Goal: Task Accomplishment & Management: Use online tool/utility

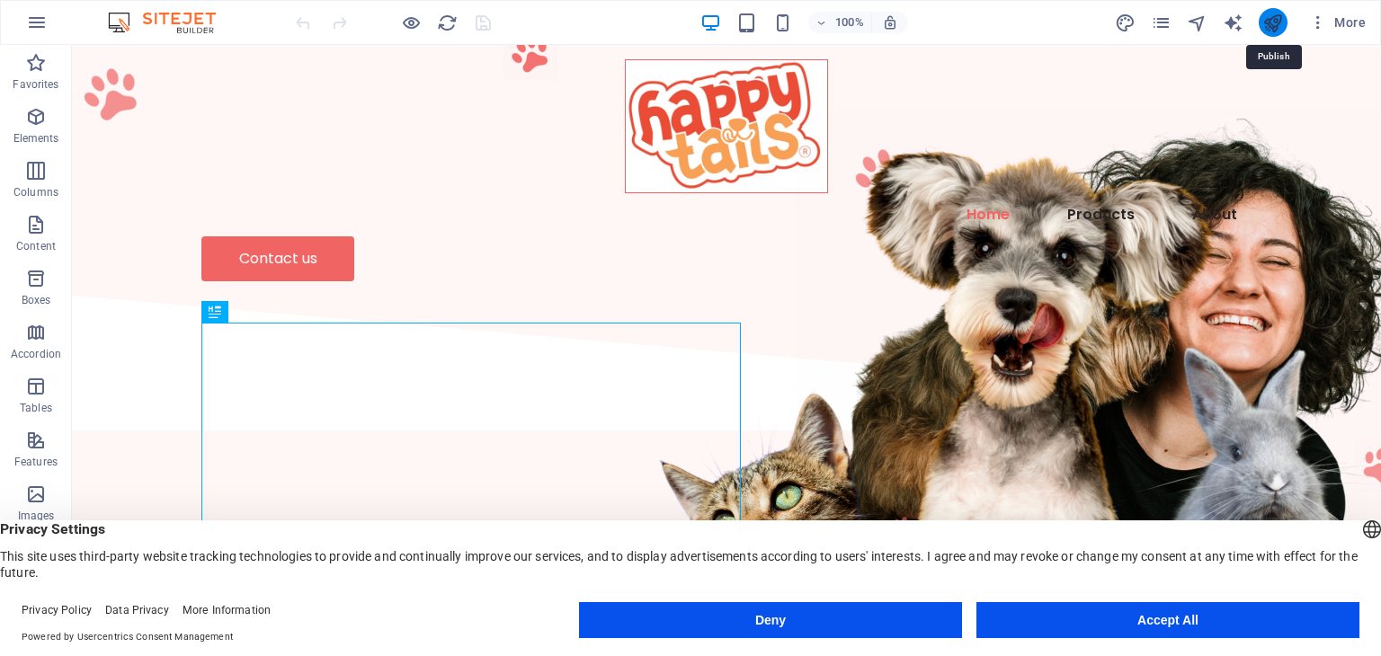
click at [1272, 30] on icon "publish" at bounding box center [1272, 23] width 21 height 21
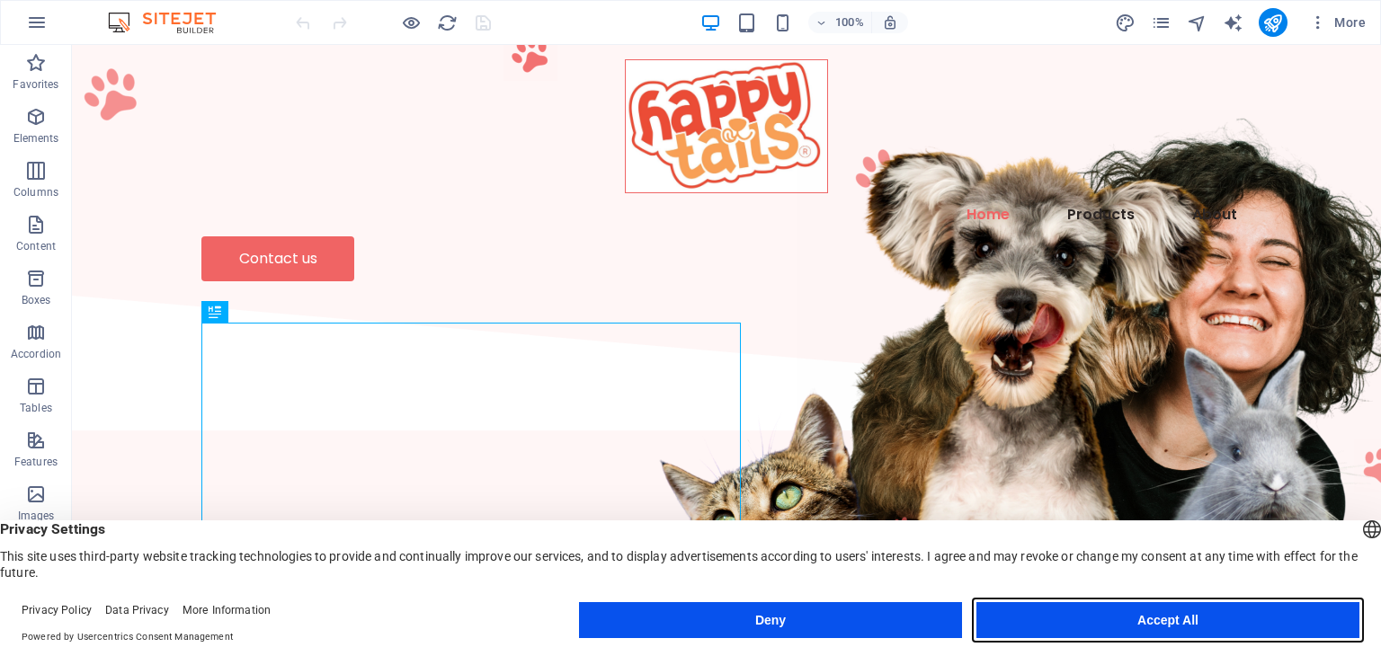
click at [1086, 618] on button "Accept All" at bounding box center [1167, 620] width 383 height 36
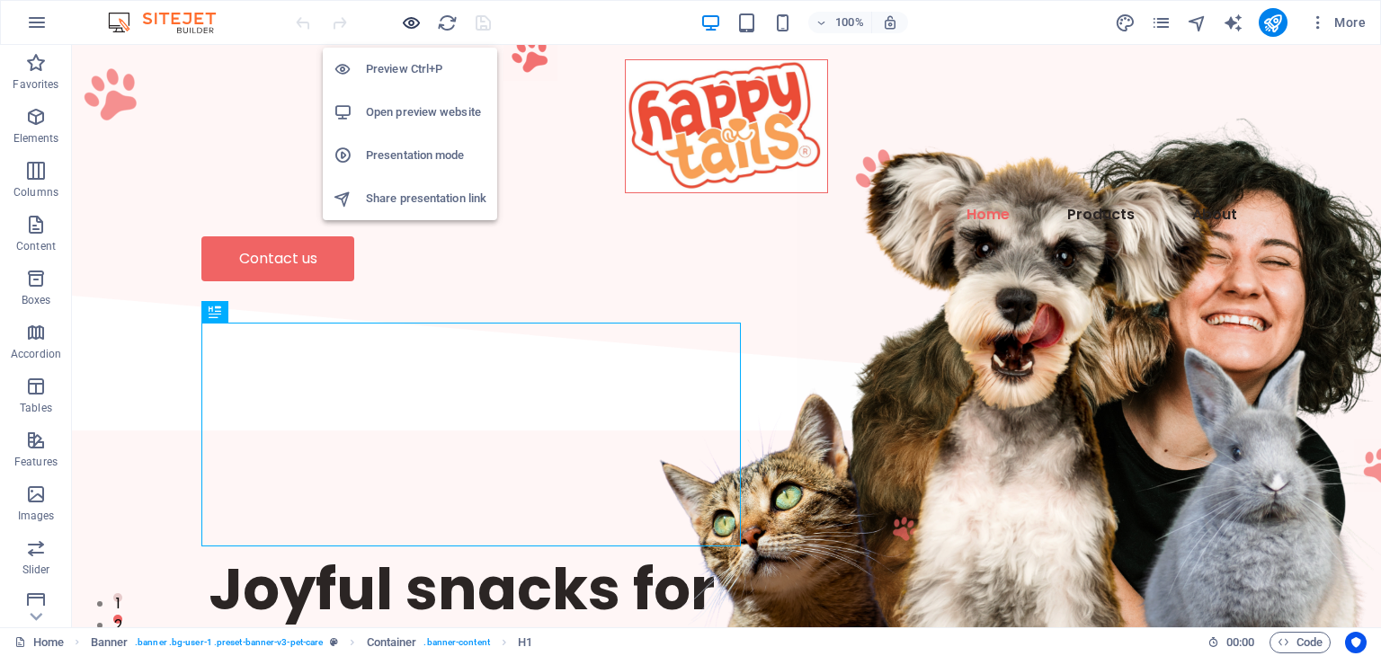
click at [406, 22] on icon "button" at bounding box center [411, 23] width 21 height 21
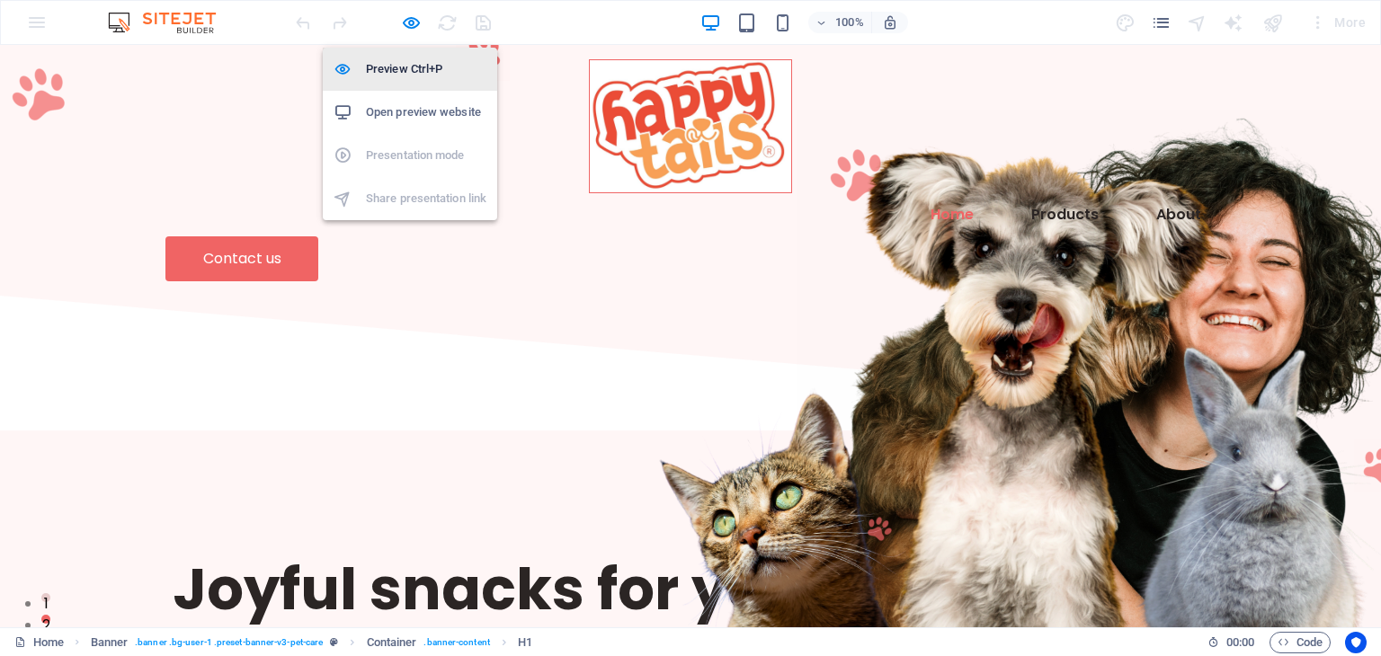
click at [404, 66] on h6 "Preview Ctrl+P" at bounding box center [426, 69] width 120 height 22
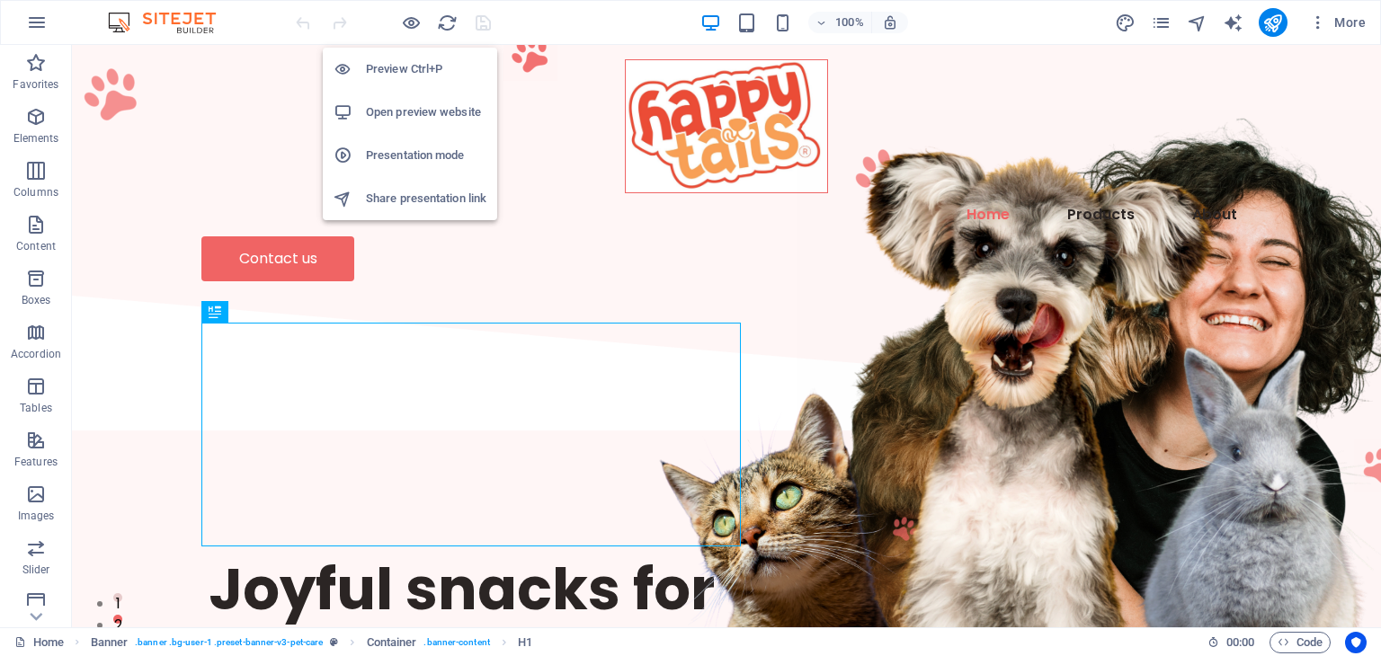
click at [439, 108] on h6 "Open preview website" at bounding box center [426, 113] width 120 height 22
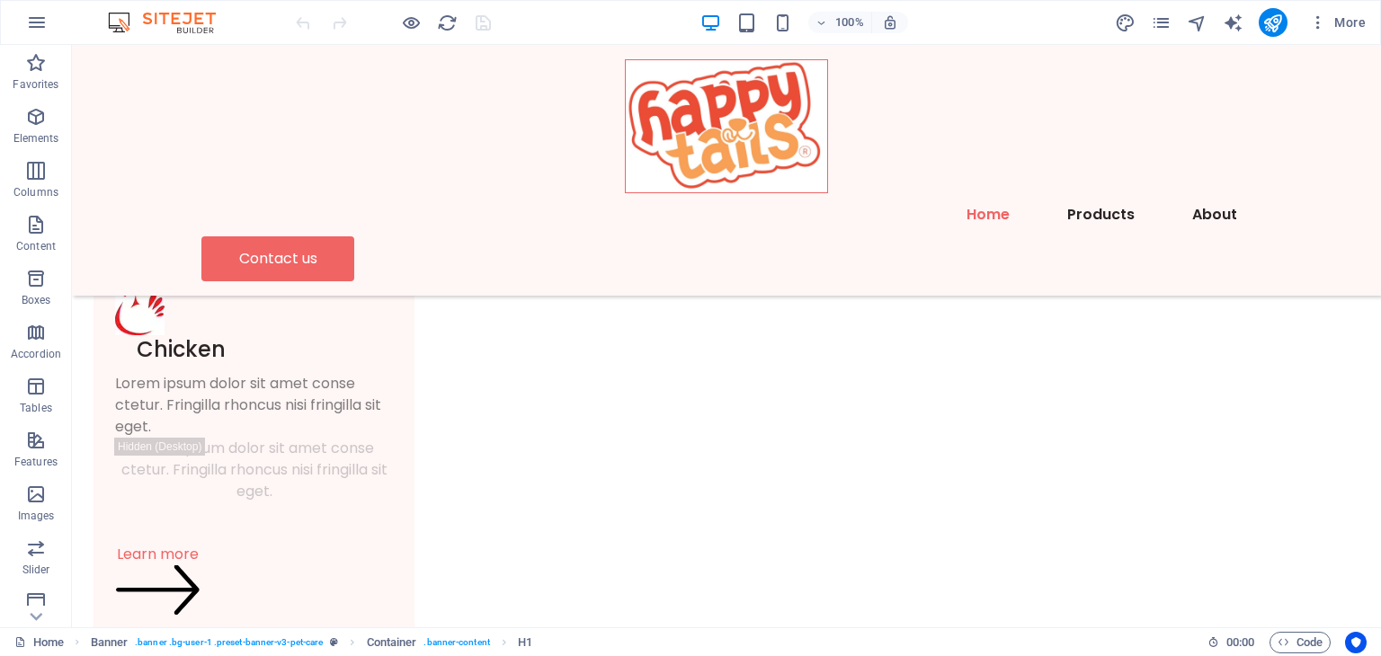
scroll to position [908, 0]
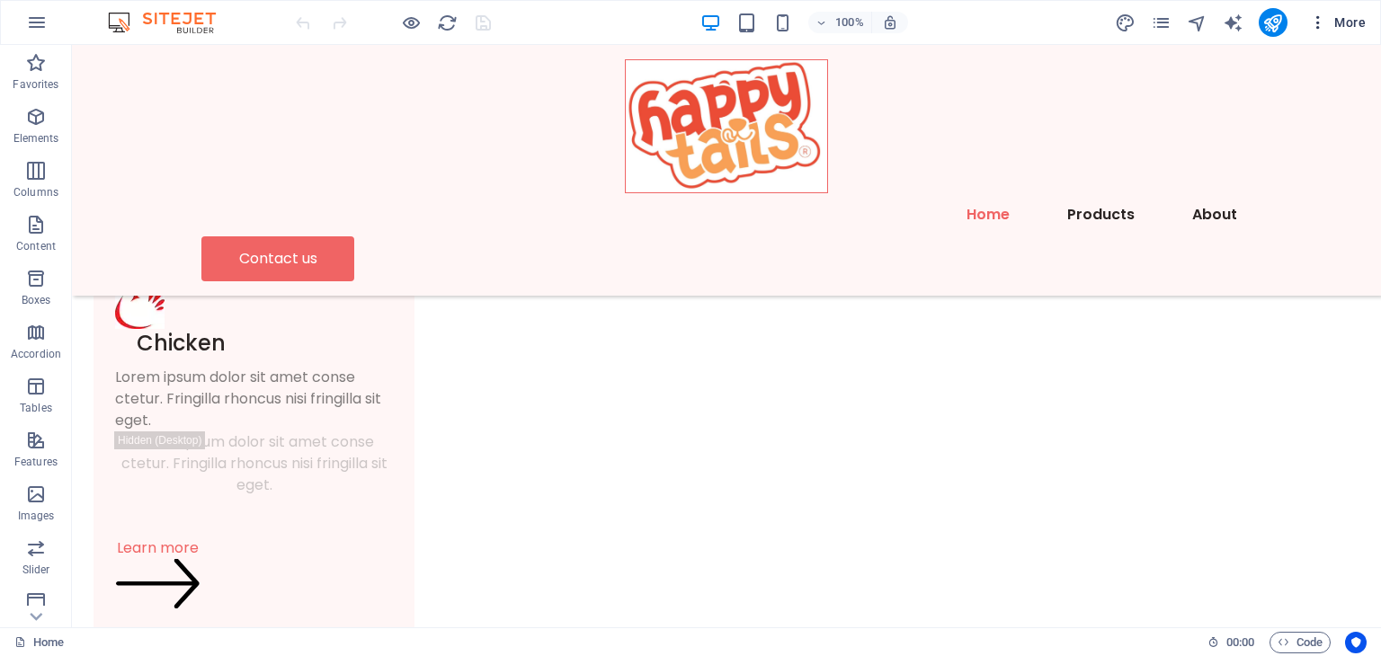
click at [1316, 18] on icon "button" at bounding box center [1318, 22] width 18 height 18
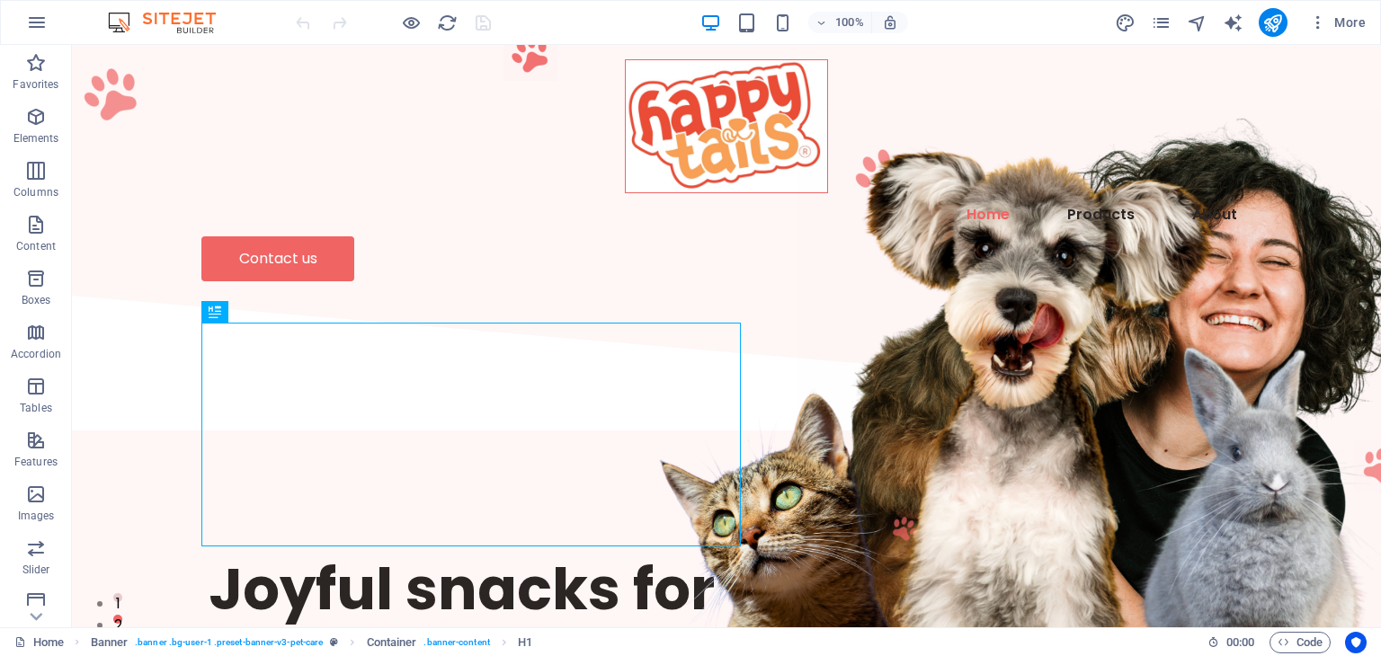
click at [18, 34] on div "100% More" at bounding box center [690, 22] width 1379 height 43
click at [39, 26] on icon "button" at bounding box center [37, 23] width 22 height 22
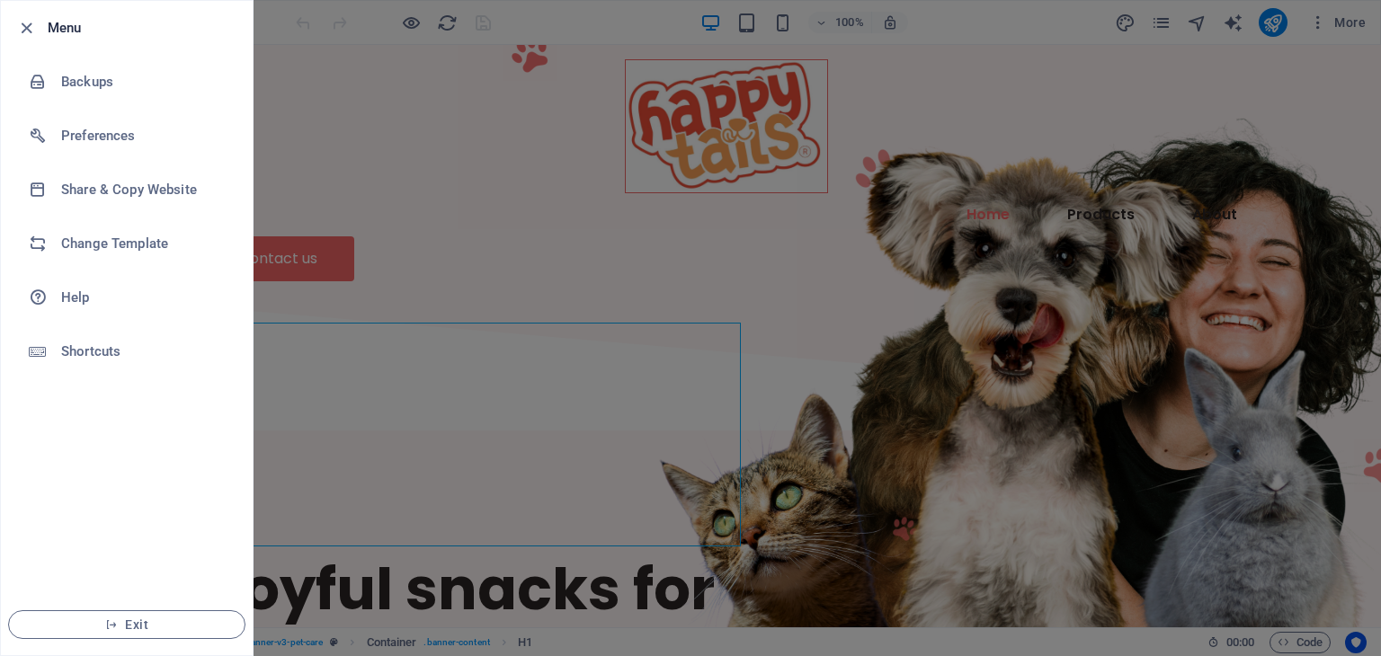
click at [41, 22] on div at bounding box center [31, 28] width 32 height 22
click at [31, 22] on icon "button" at bounding box center [26, 28] width 21 height 21
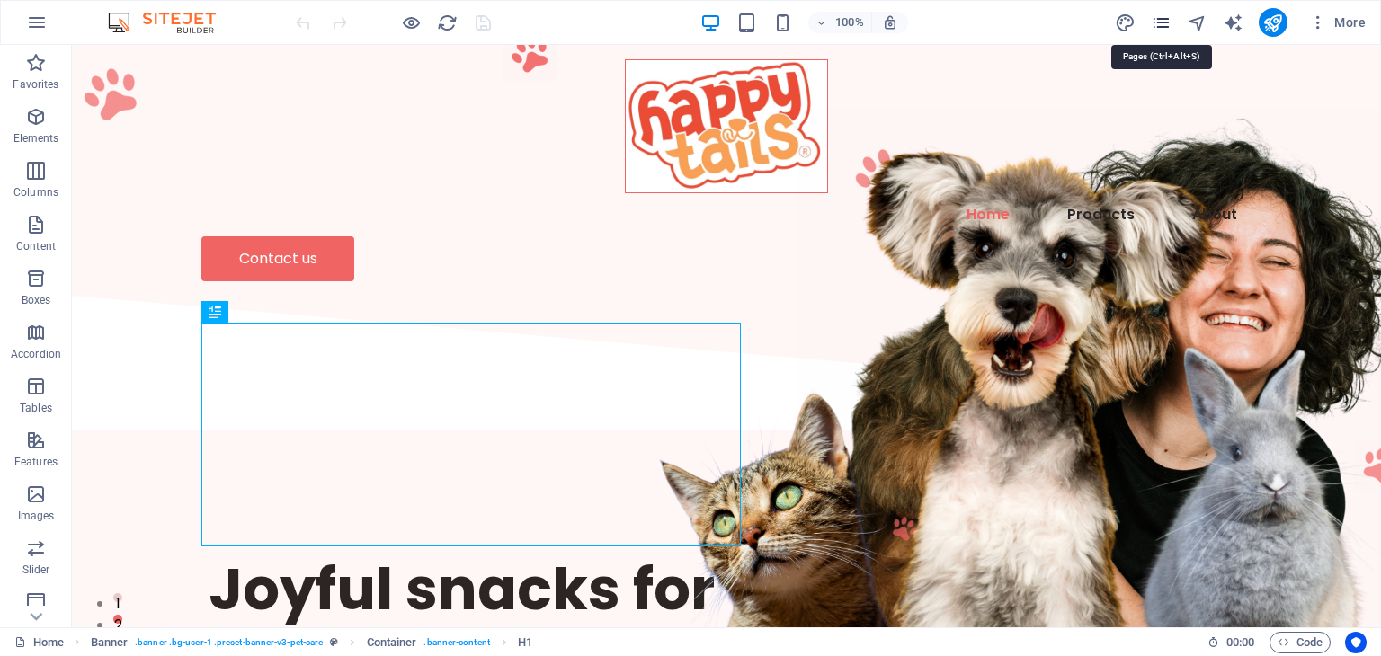
click at [1160, 13] on icon "pages" at bounding box center [1161, 23] width 21 height 21
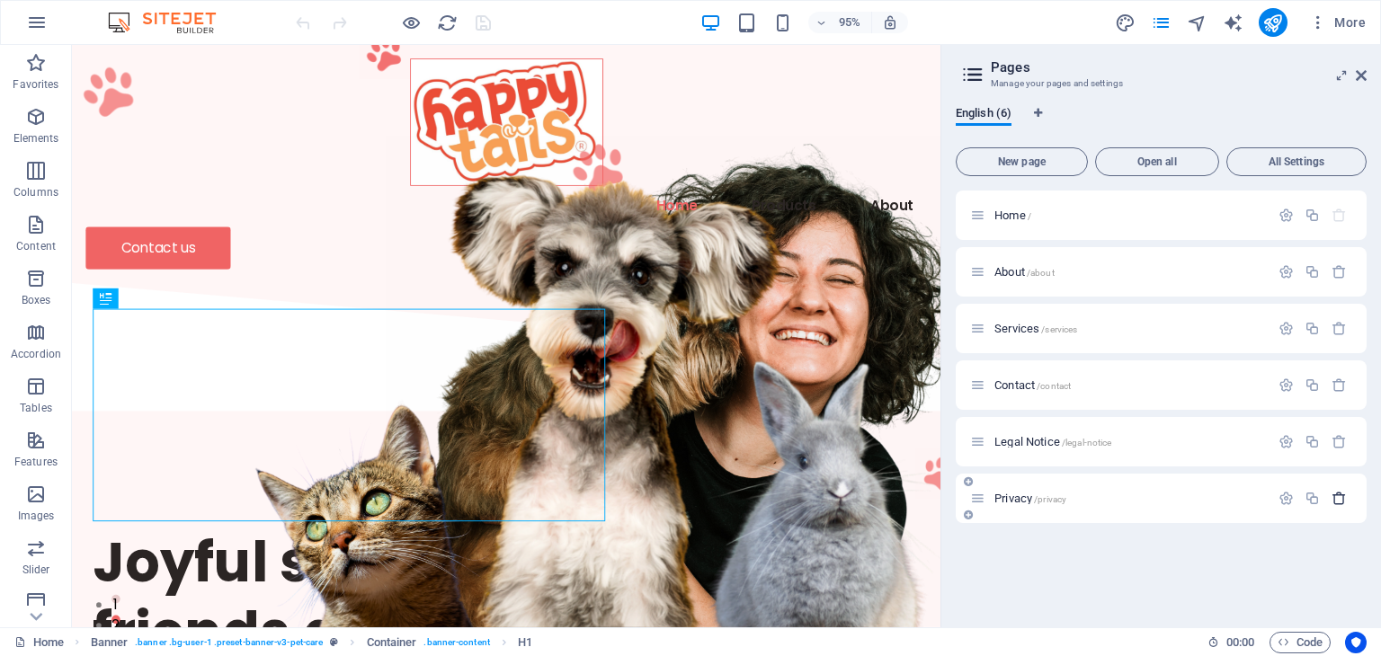
click at [1335, 500] on icon "button" at bounding box center [1338, 498] width 15 height 15
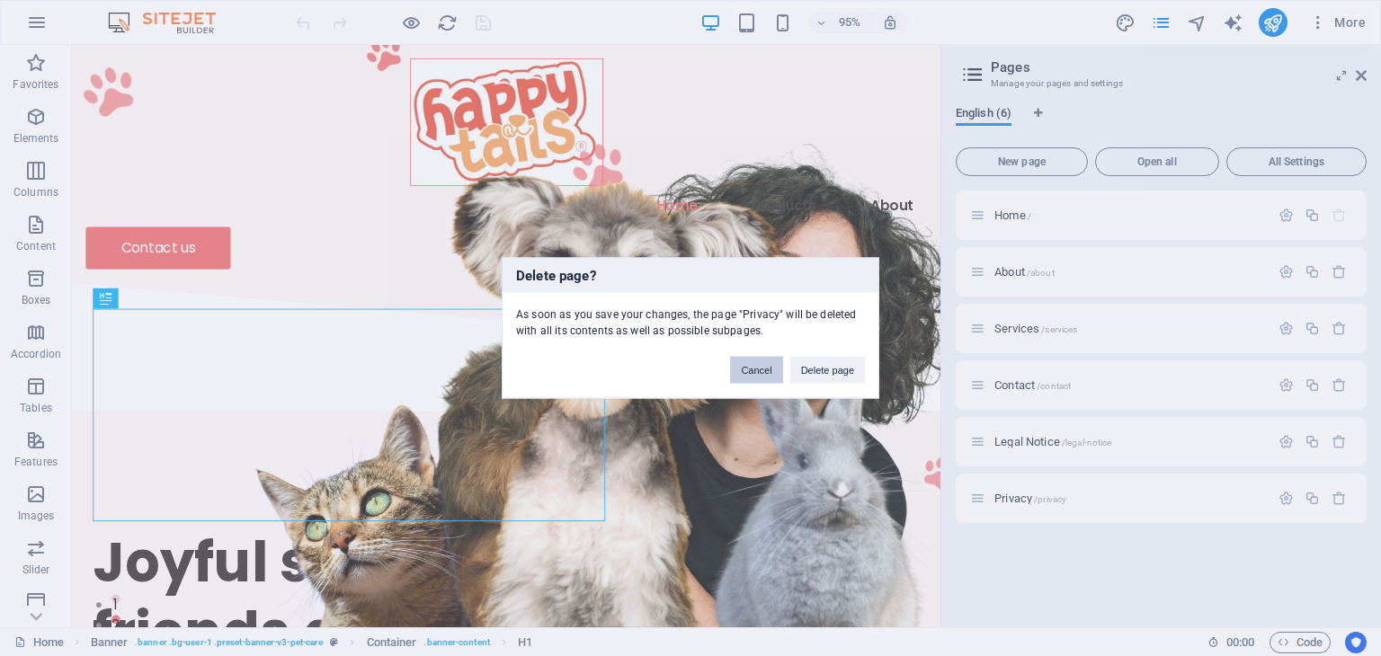
drag, startPoint x: 751, startPoint y: 356, endPoint x: 718, endPoint y: 329, distance: 42.8
click at [751, 357] on button "Cancel" at bounding box center [756, 370] width 52 height 27
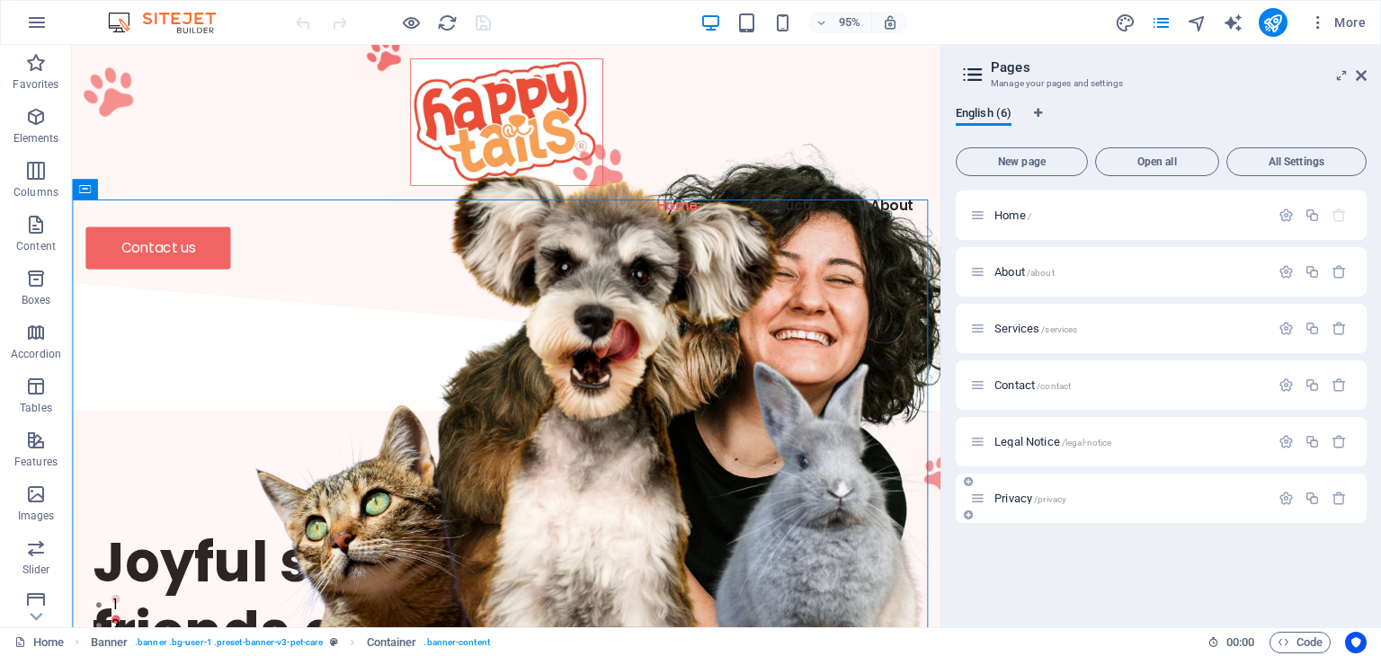
click at [1106, 493] on p "Privacy /privacy" at bounding box center [1129, 499] width 270 height 12
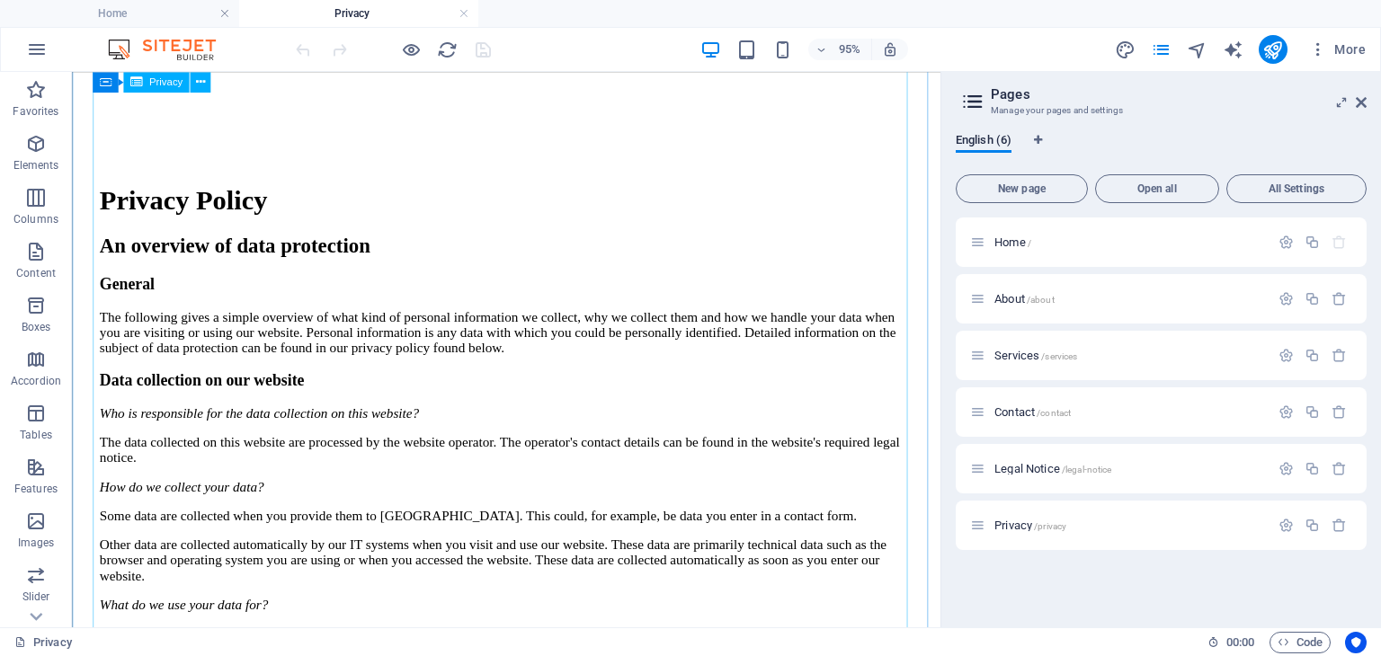
scroll to position [458, 0]
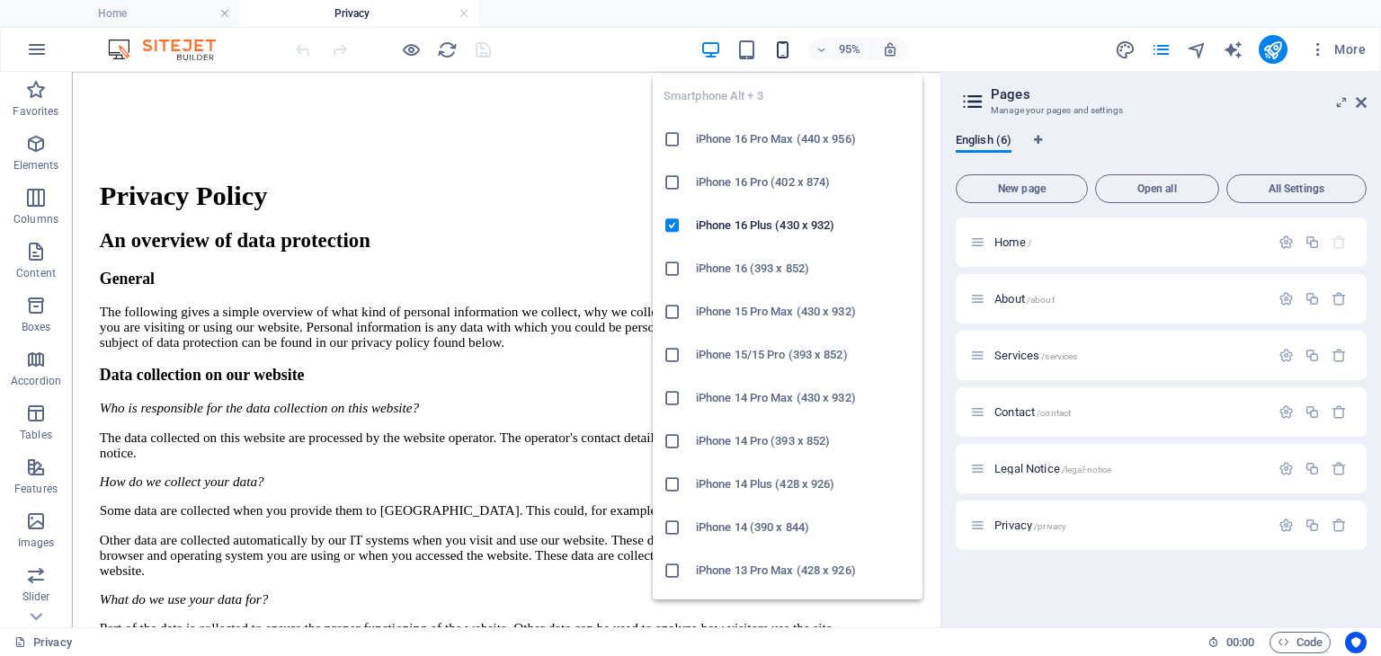
click at [789, 46] on icon "button" at bounding box center [782, 50] width 21 height 21
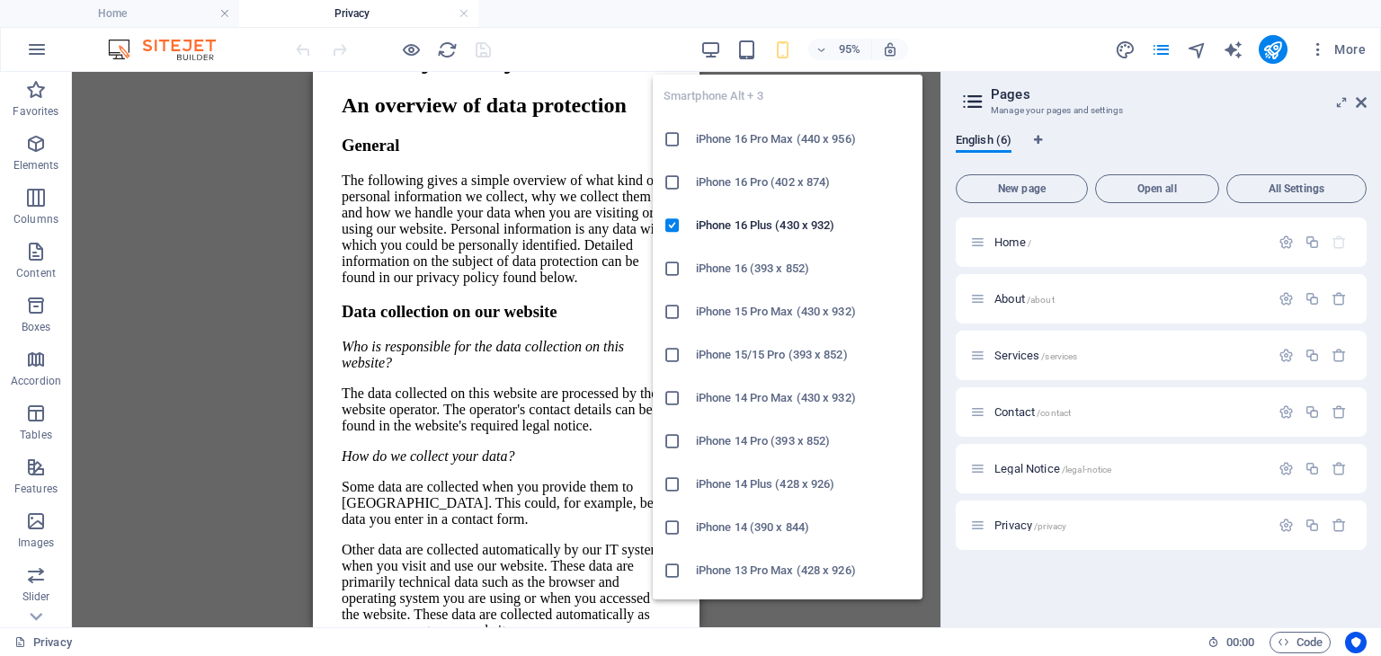
scroll to position [503, 0]
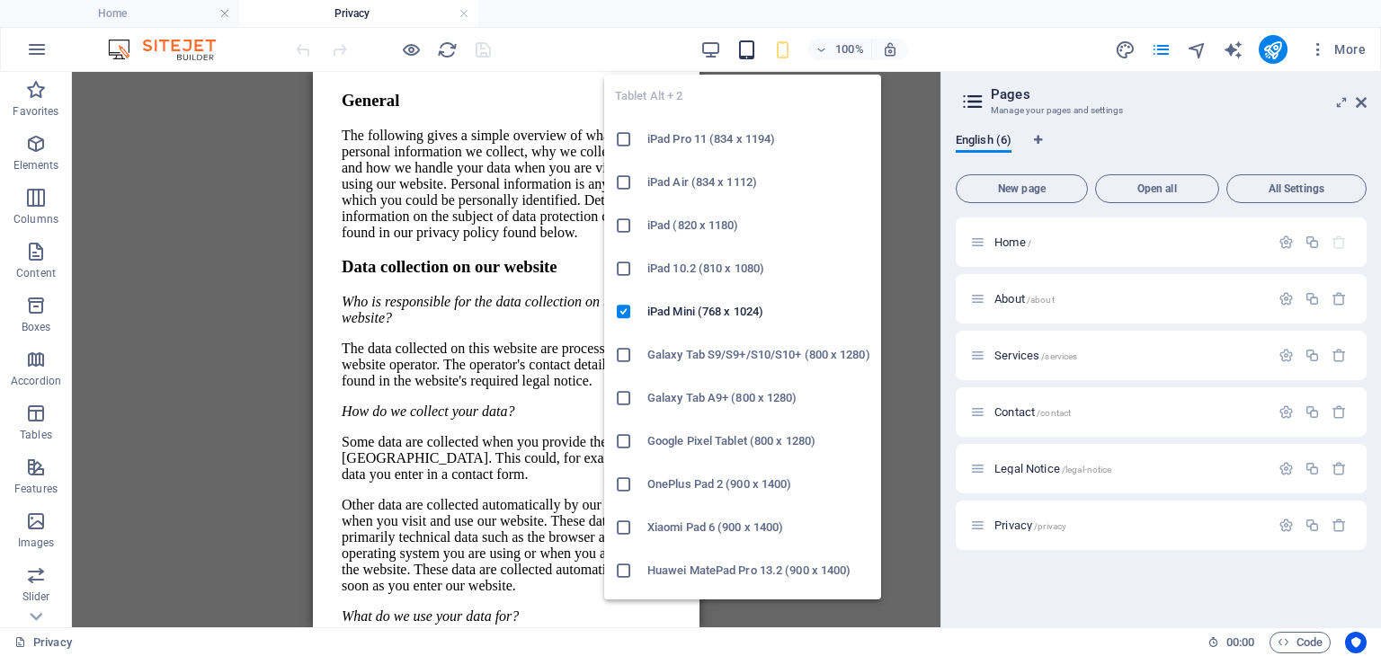
click at [737, 44] on icon "button" at bounding box center [746, 50] width 21 height 21
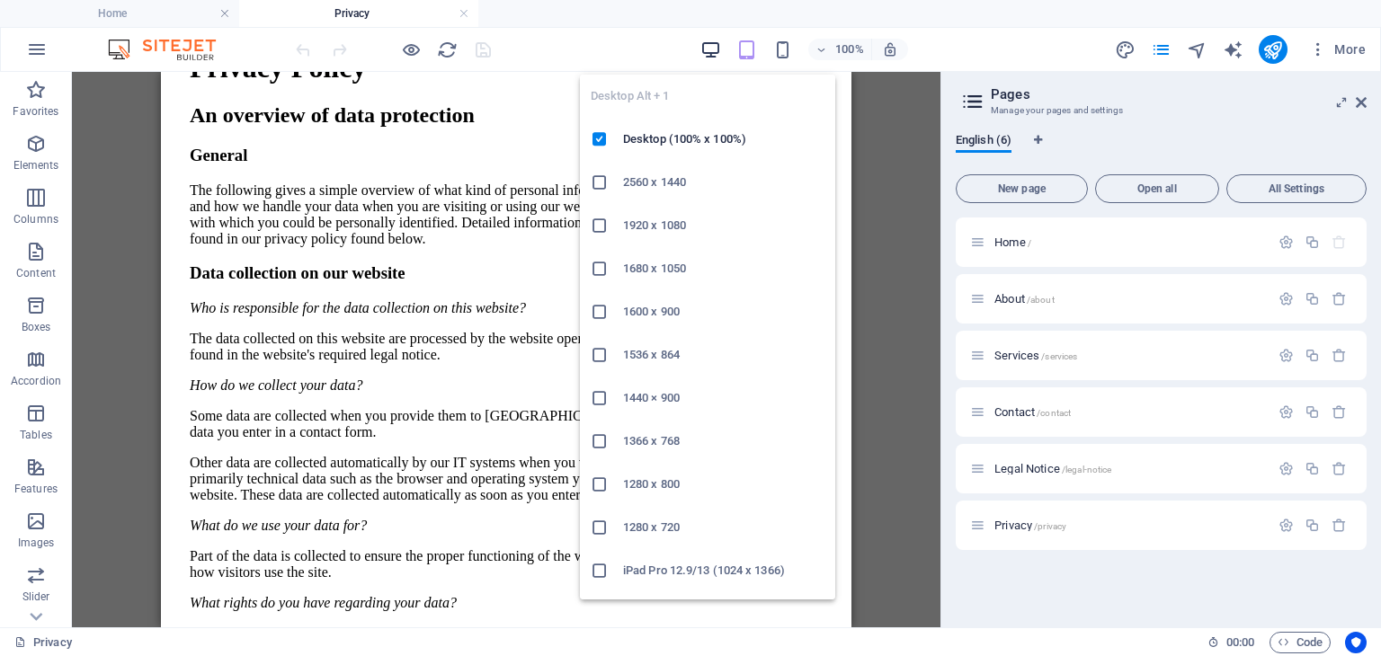
scroll to position [458, 0]
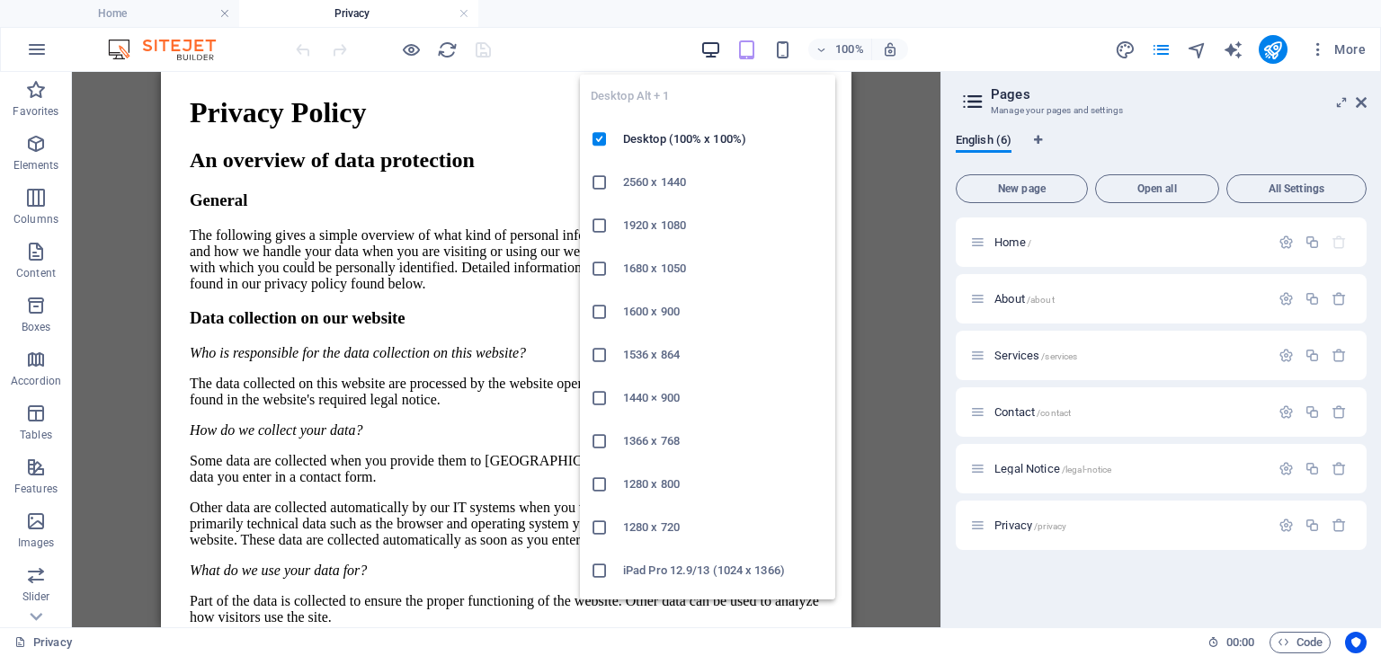
click at [708, 48] on icon "button" at bounding box center [710, 50] width 21 height 21
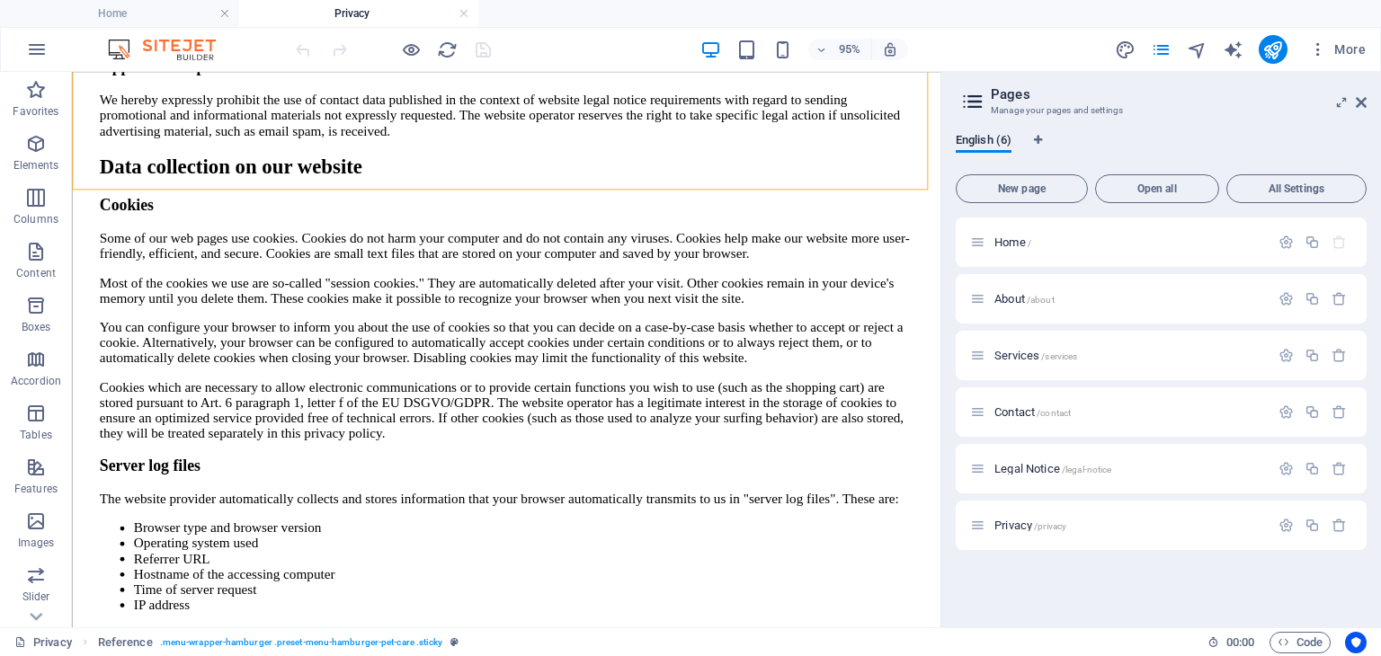
click at [1082, 306] on div "About /about" at bounding box center [1119, 299] width 299 height 21
click at [1015, 242] on span "Home /" at bounding box center [1012, 241] width 37 height 13
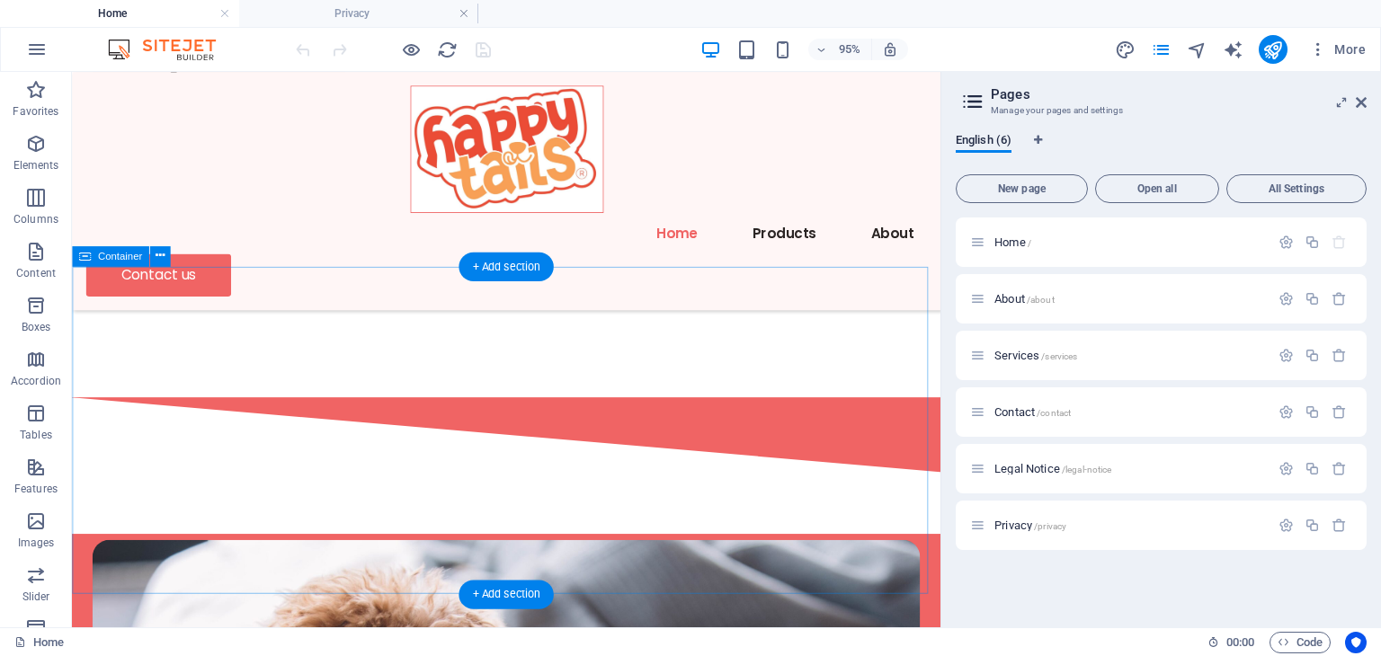
scroll to position [2319, 0]
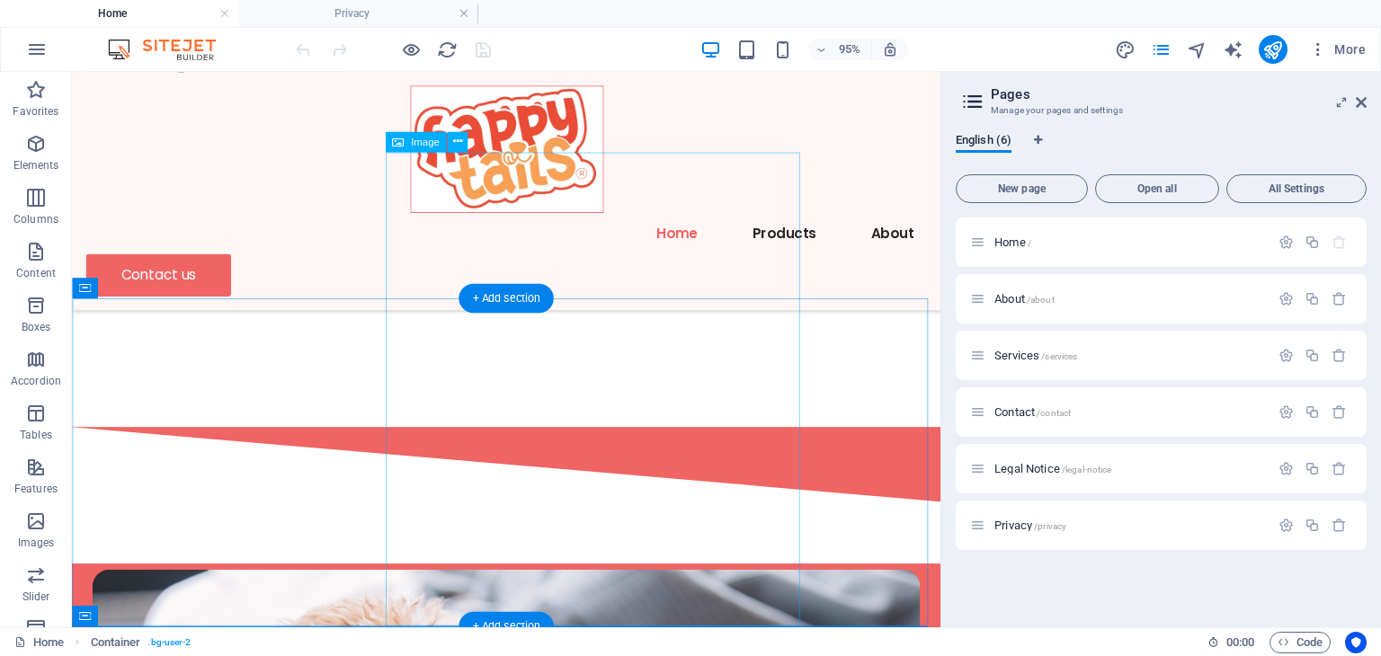
scroll to position [2416, 0]
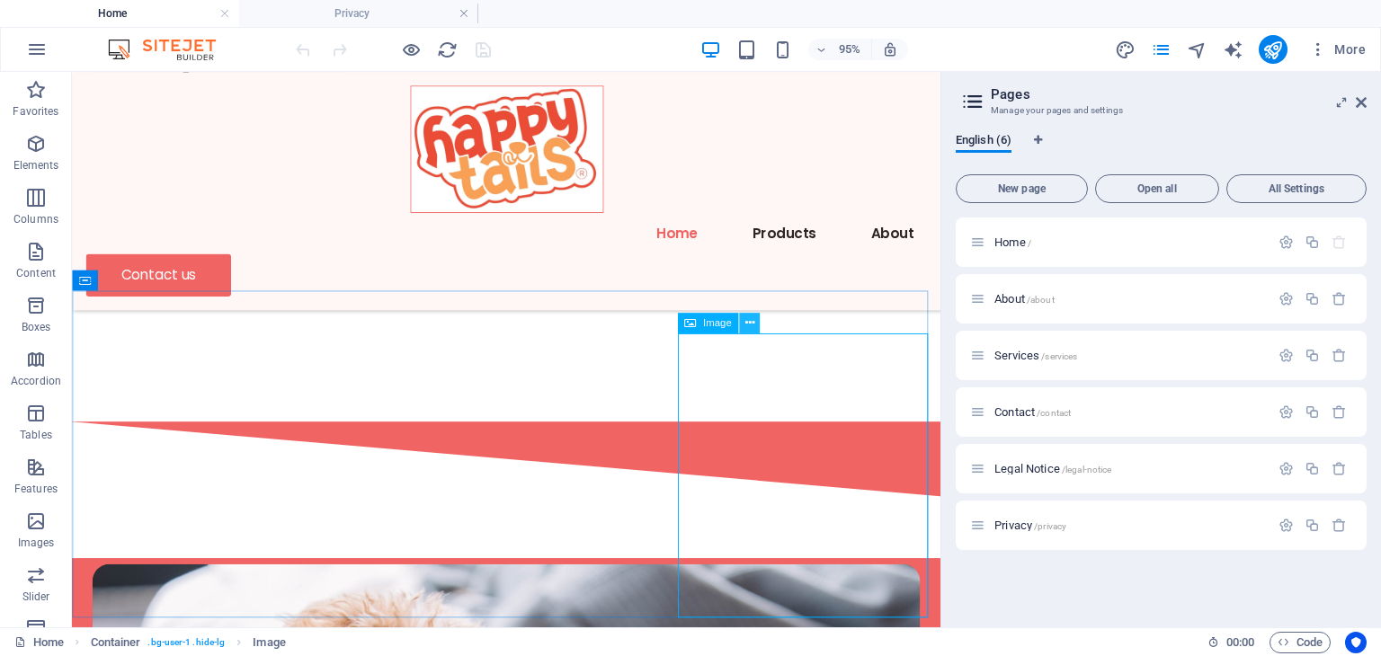
click at [754, 319] on button at bounding box center [749, 323] width 21 height 21
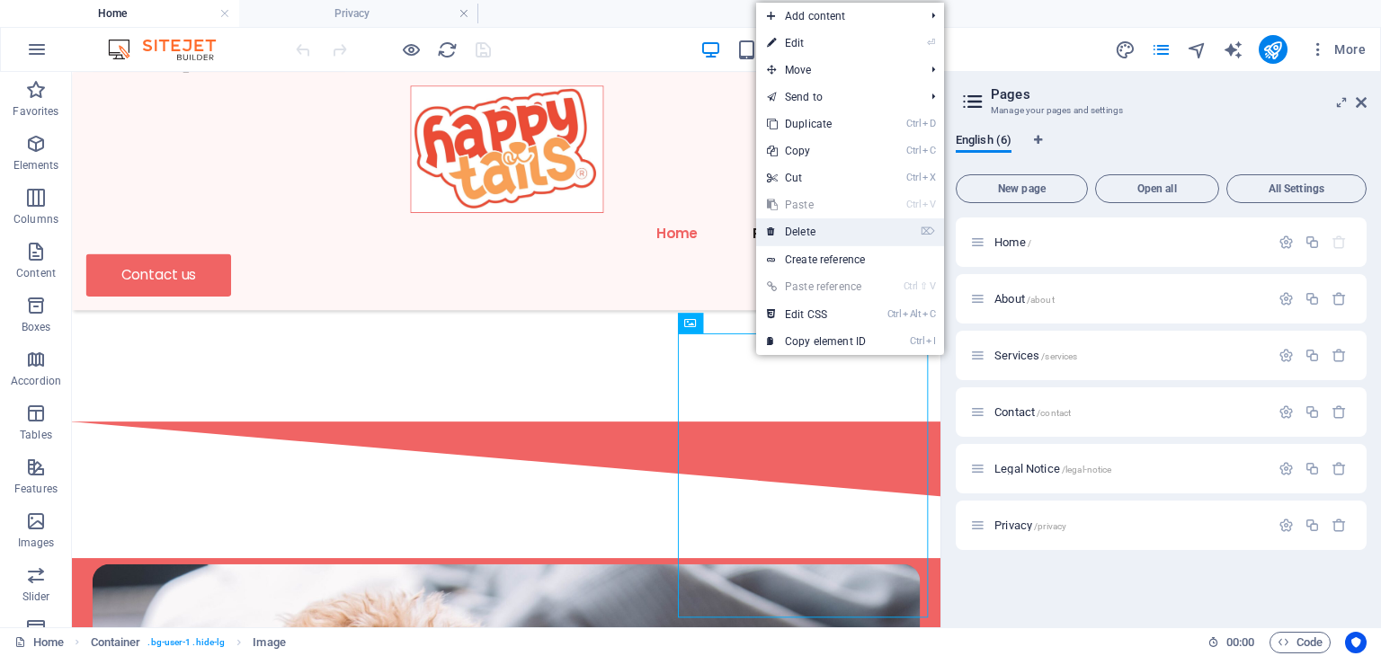
click at [804, 227] on link "⌦ Delete" at bounding box center [816, 231] width 120 height 27
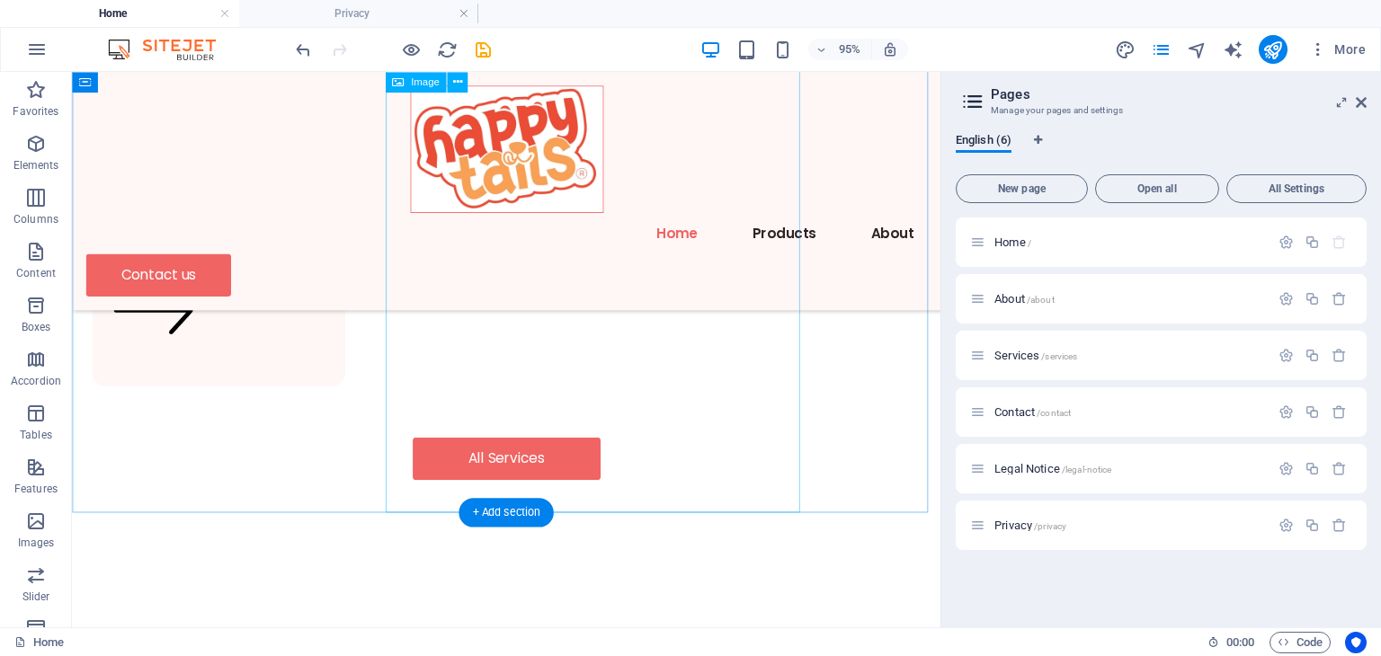
scroll to position [2170, 0]
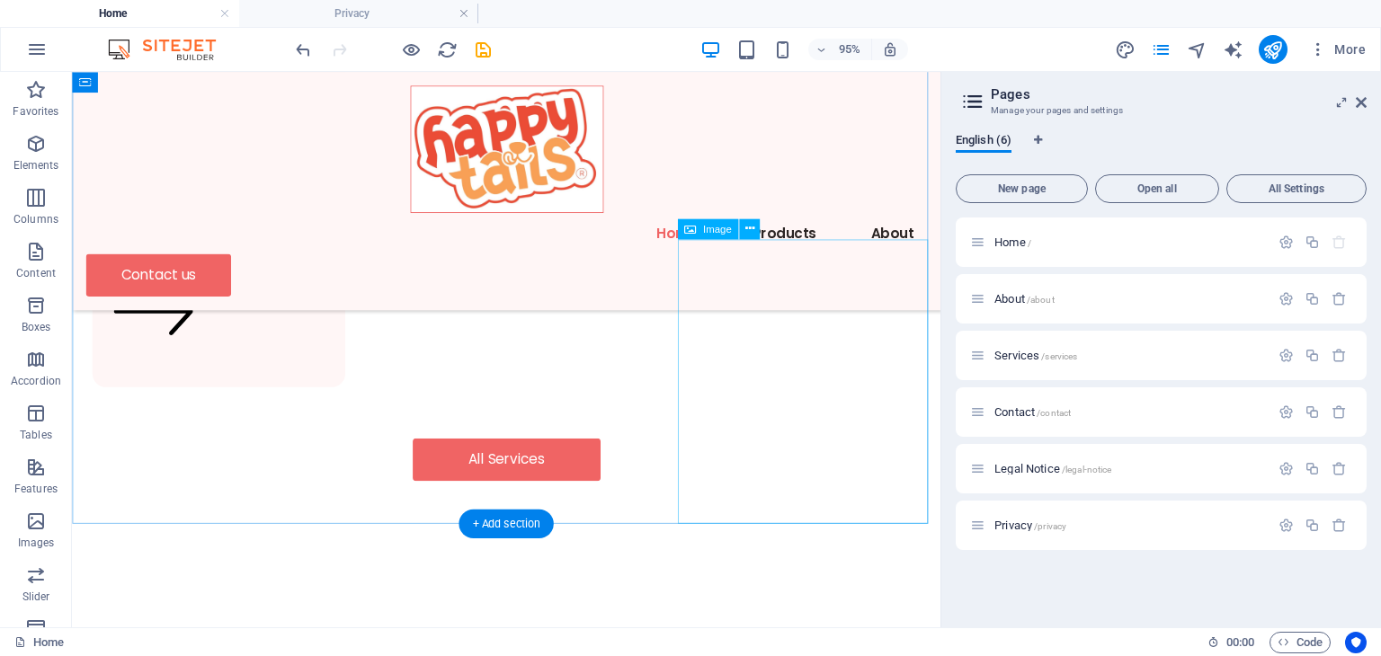
click at [752, 227] on icon at bounding box center [748, 228] width 9 height 18
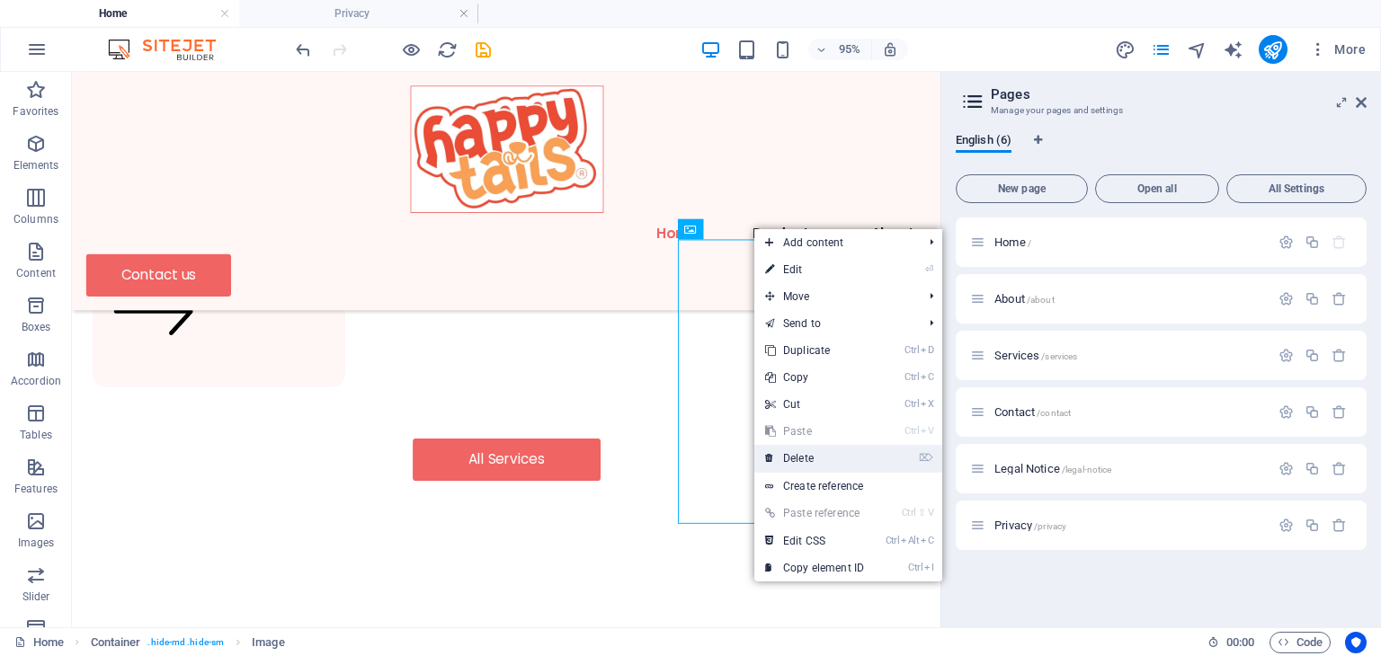
click at [790, 448] on link "⌦ Delete" at bounding box center [814, 458] width 120 height 27
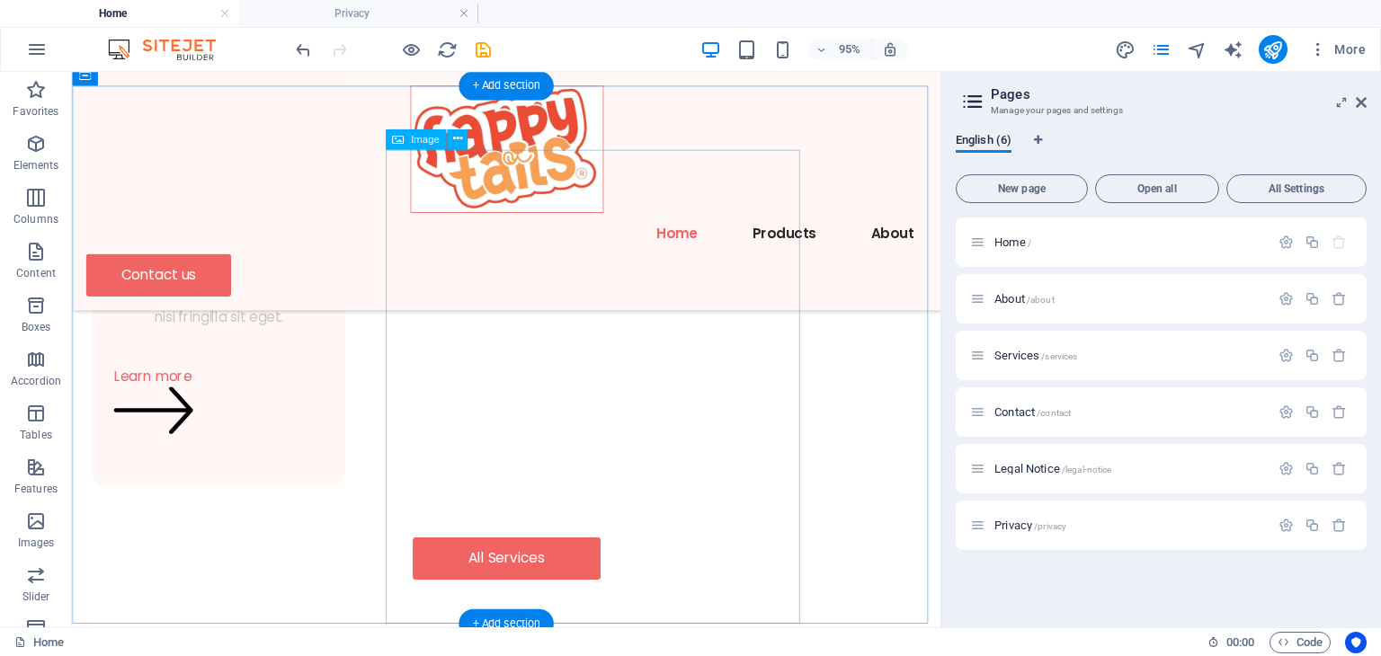
scroll to position [2066, 0]
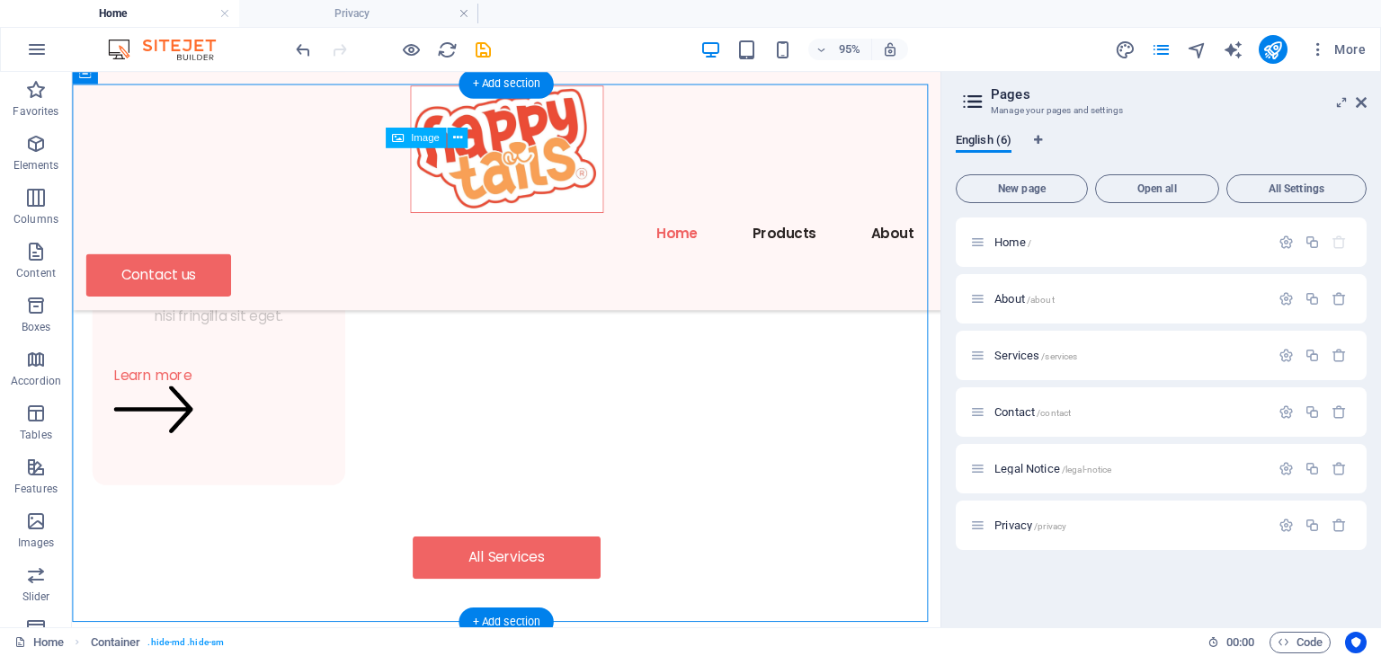
drag, startPoint x: 631, startPoint y: 432, endPoint x: 775, endPoint y: 430, distance: 143.8
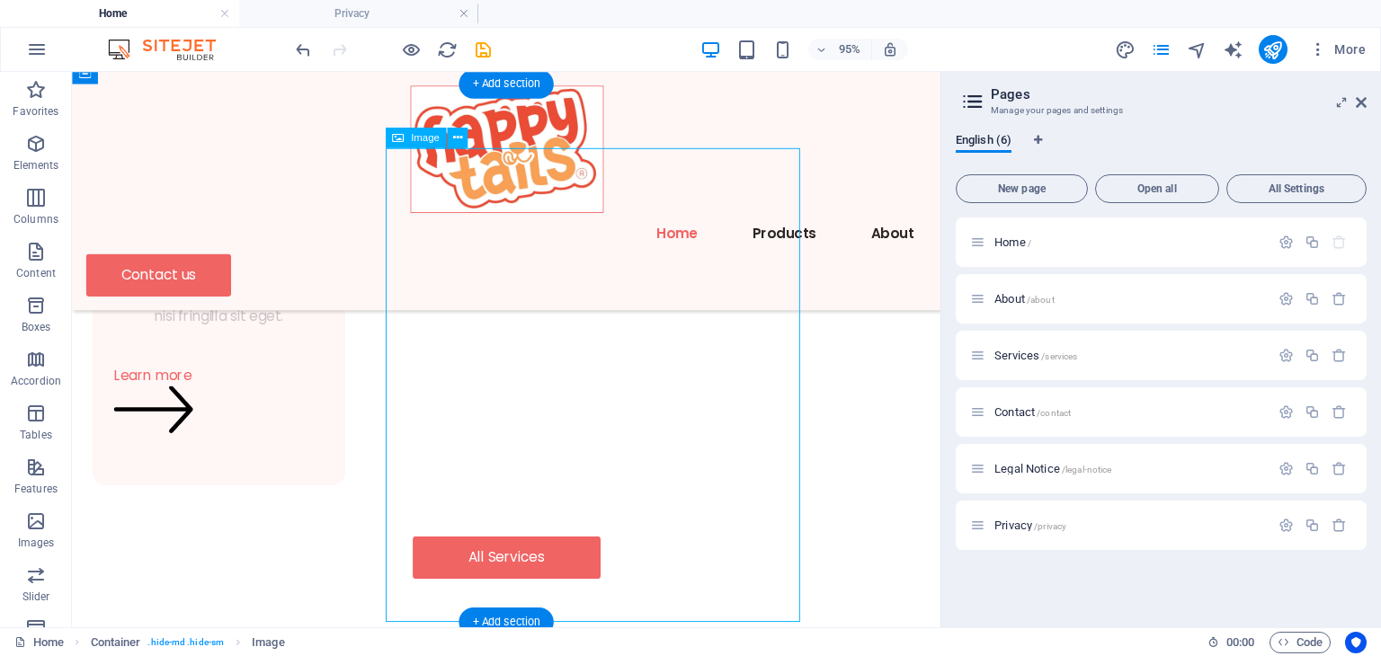
drag, startPoint x: 659, startPoint y: 441, endPoint x: 826, endPoint y: 439, distance: 167.2
click at [461, 134] on button at bounding box center [457, 138] width 21 height 21
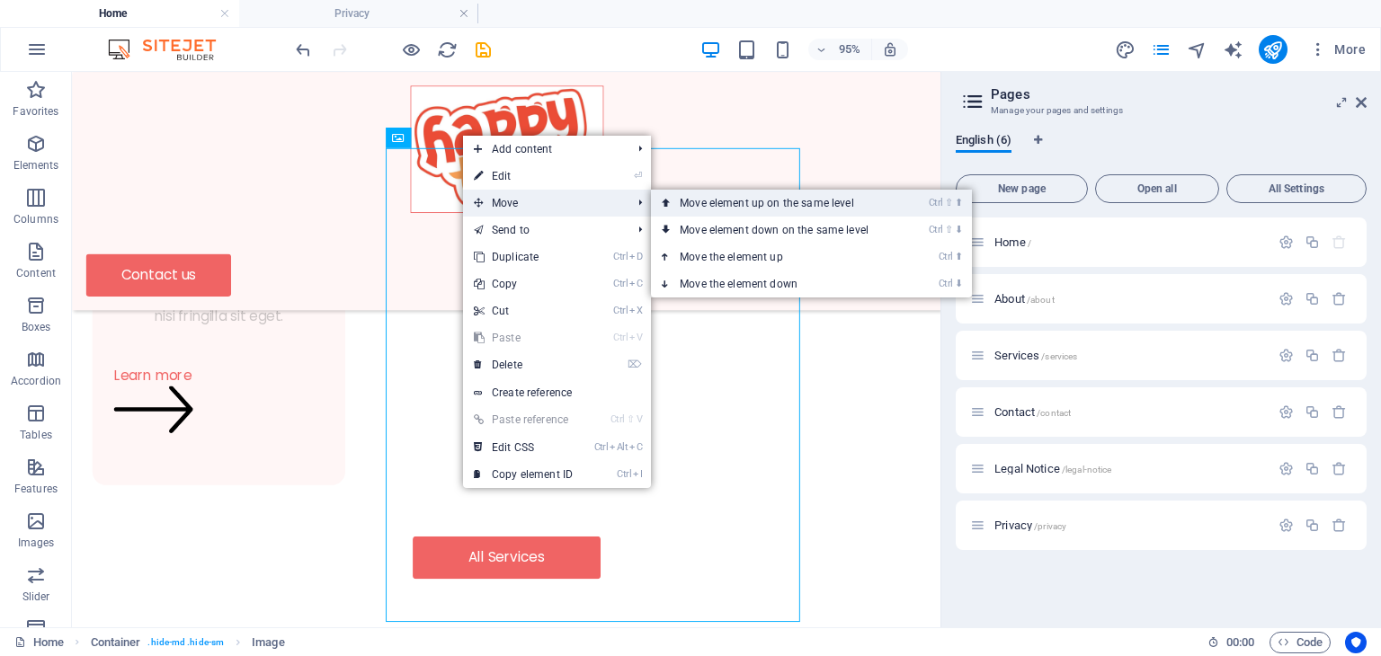
click at [710, 210] on link "Ctrl ⇧ ⬆ Move element up on the same level" at bounding box center [777, 203] width 253 height 27
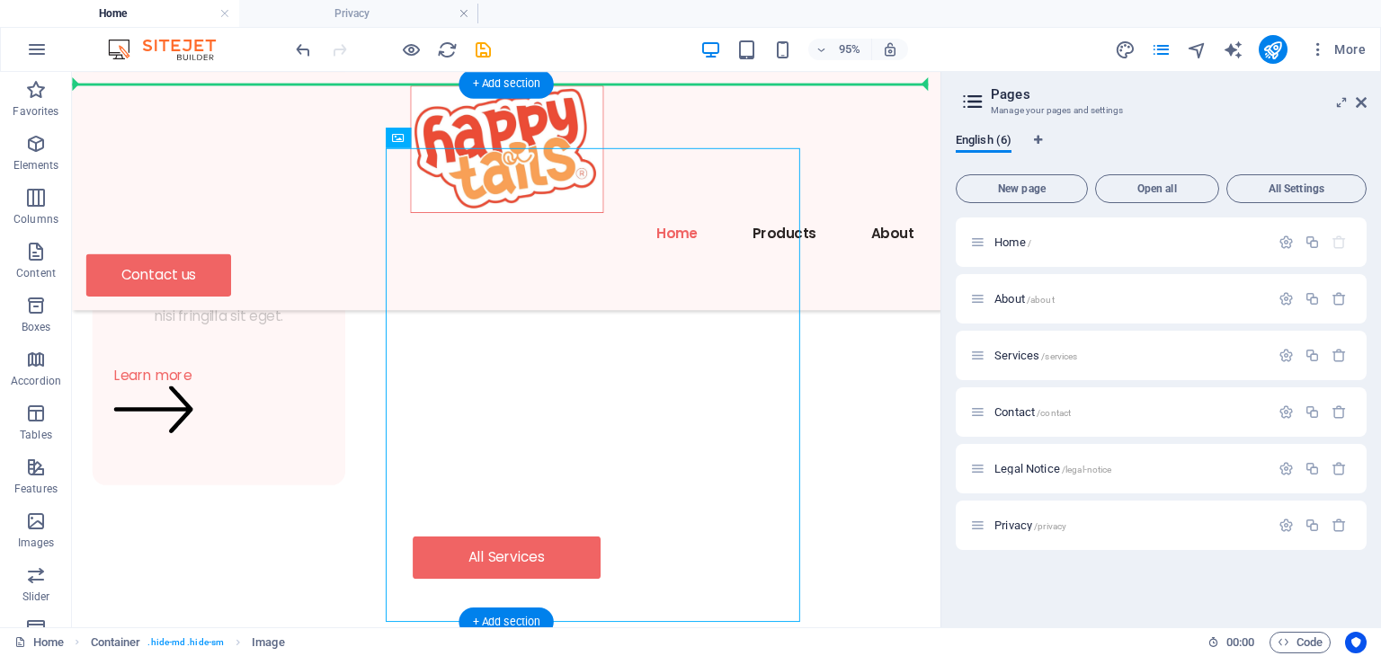
drag, startPoint x: 631, startPoint y: 326, endPoint x: 911, endPoint y: 355, distance: 281.0
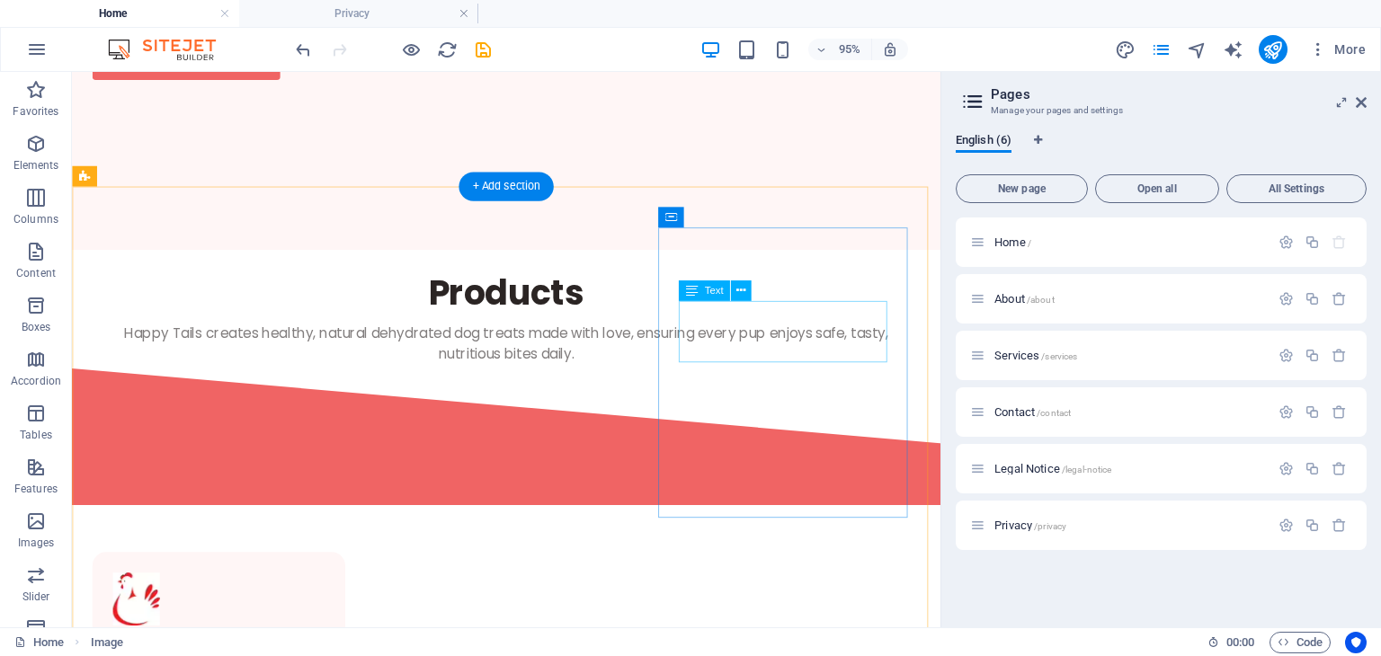
scroll to position [43, 0]
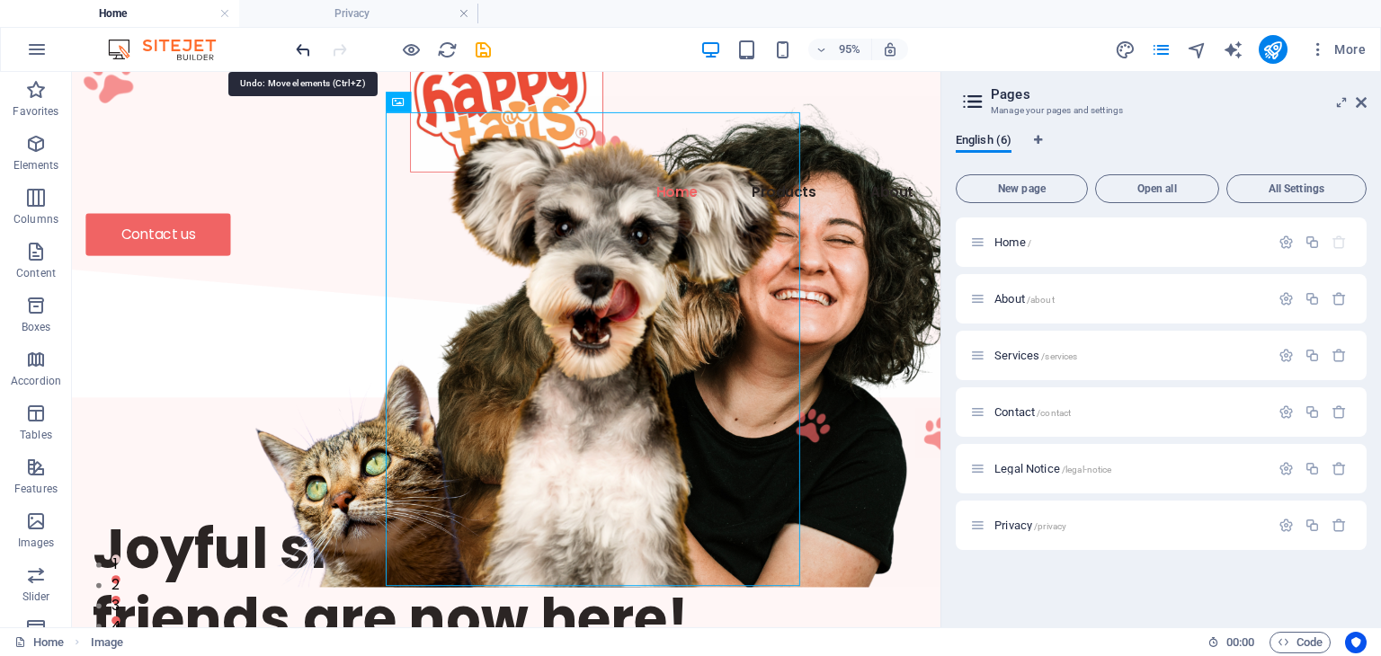
click at [303, 48] on icon "undo" at bounding box center [303, 50] width 21 height 21
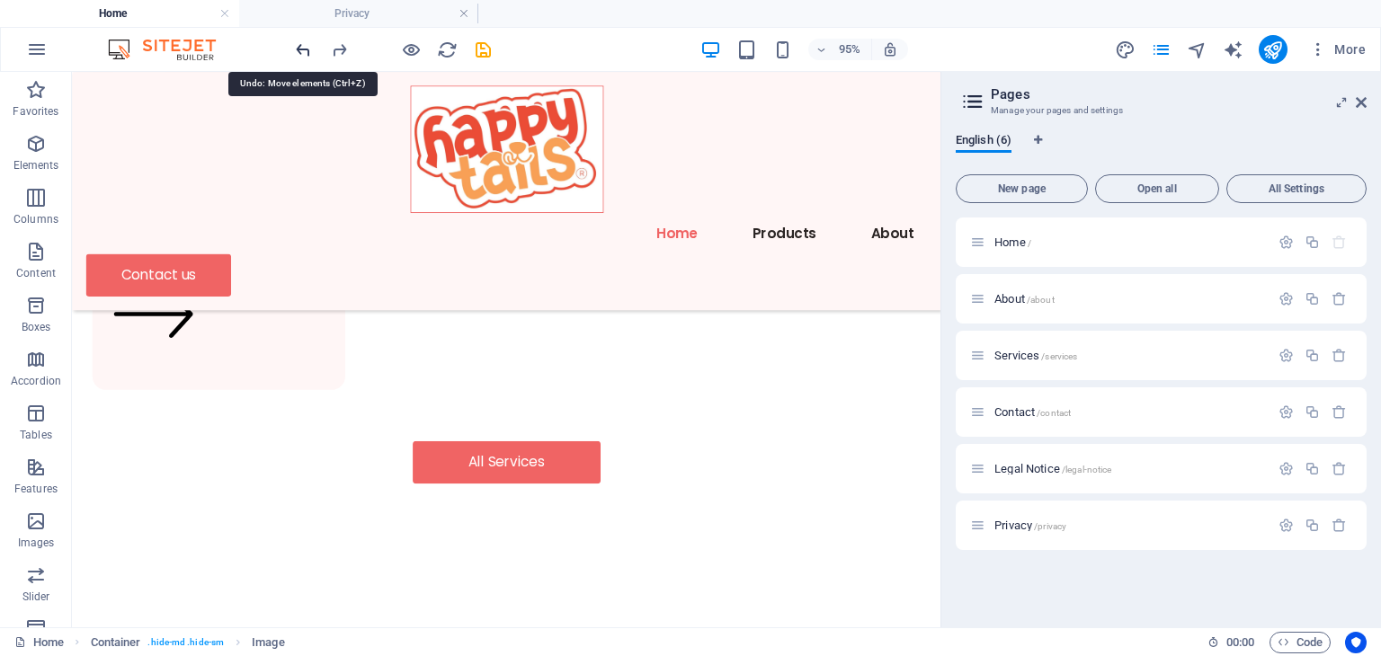
scroll to position [2103, 0]
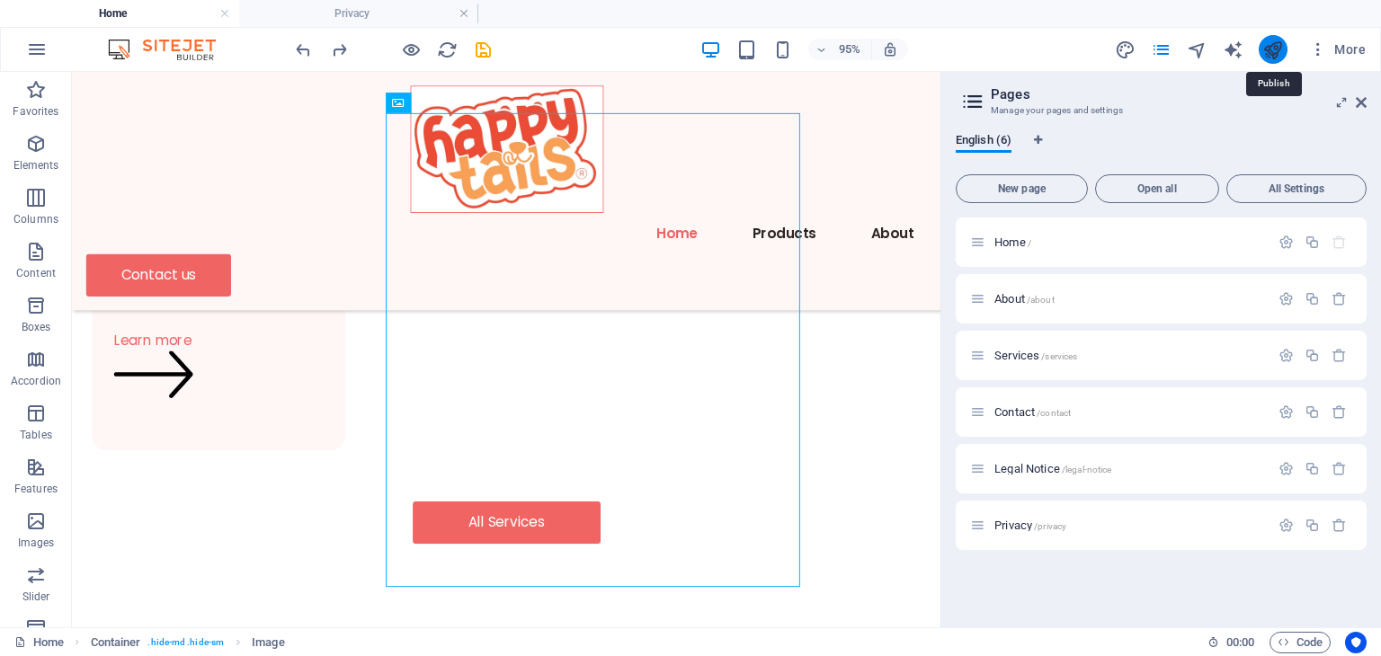
click at [1283, 51] on icon "publish" at bounding box center [1272, 50] width 21 height 21
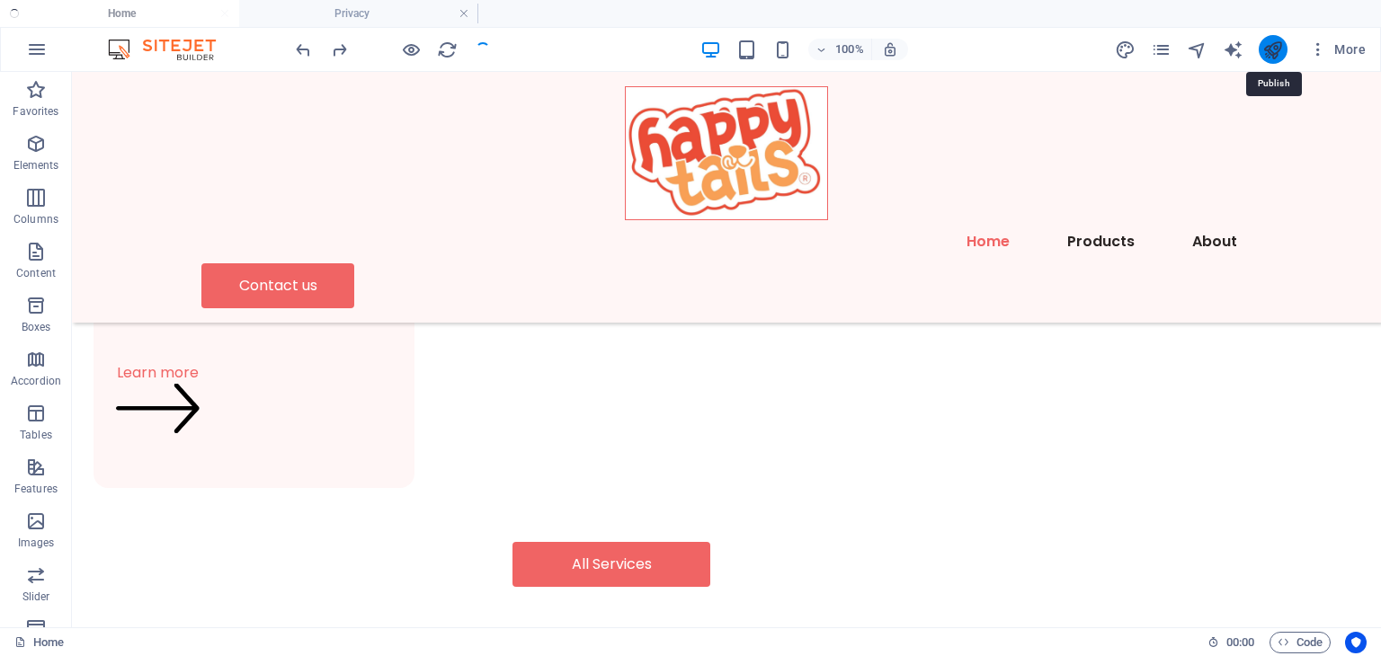
scroll to position [2132, 0]
